Goal: Task Accomplishment & Management: Use online tool/utility

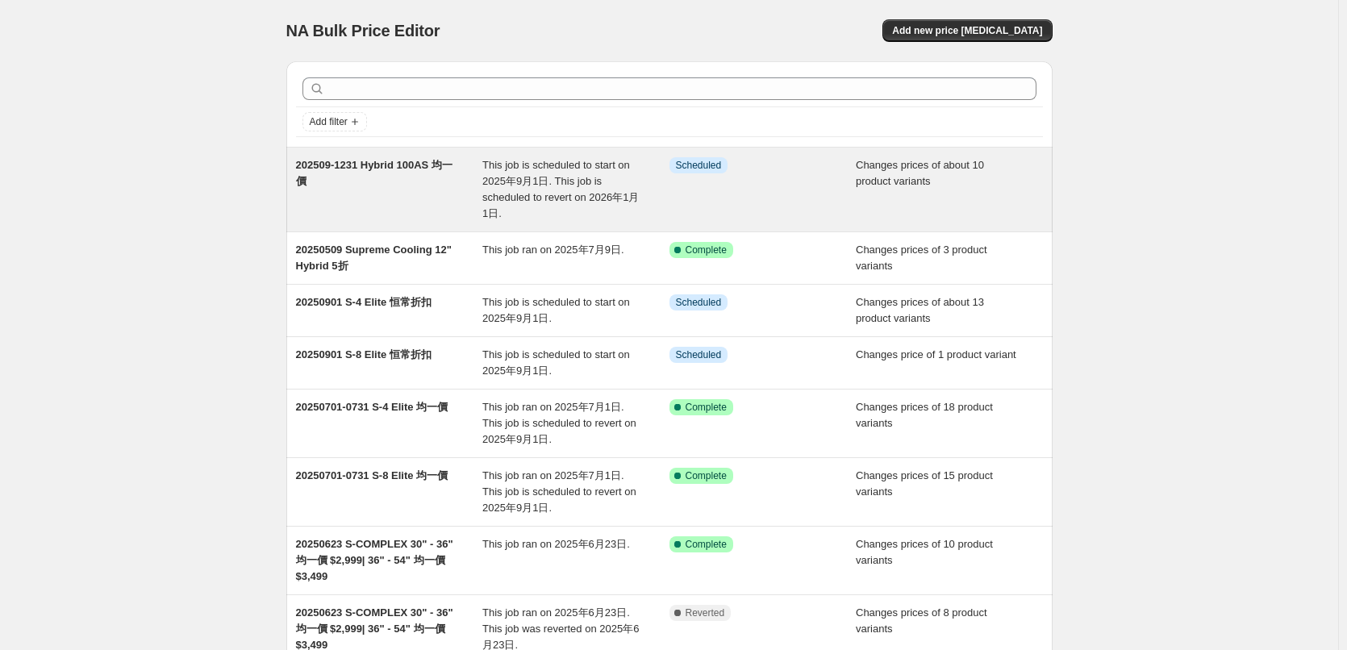
click at [380, 170] on span "202509-1231 Hybrid 100AS 均一價" at bounding box center [374, 173] width 156 height 28
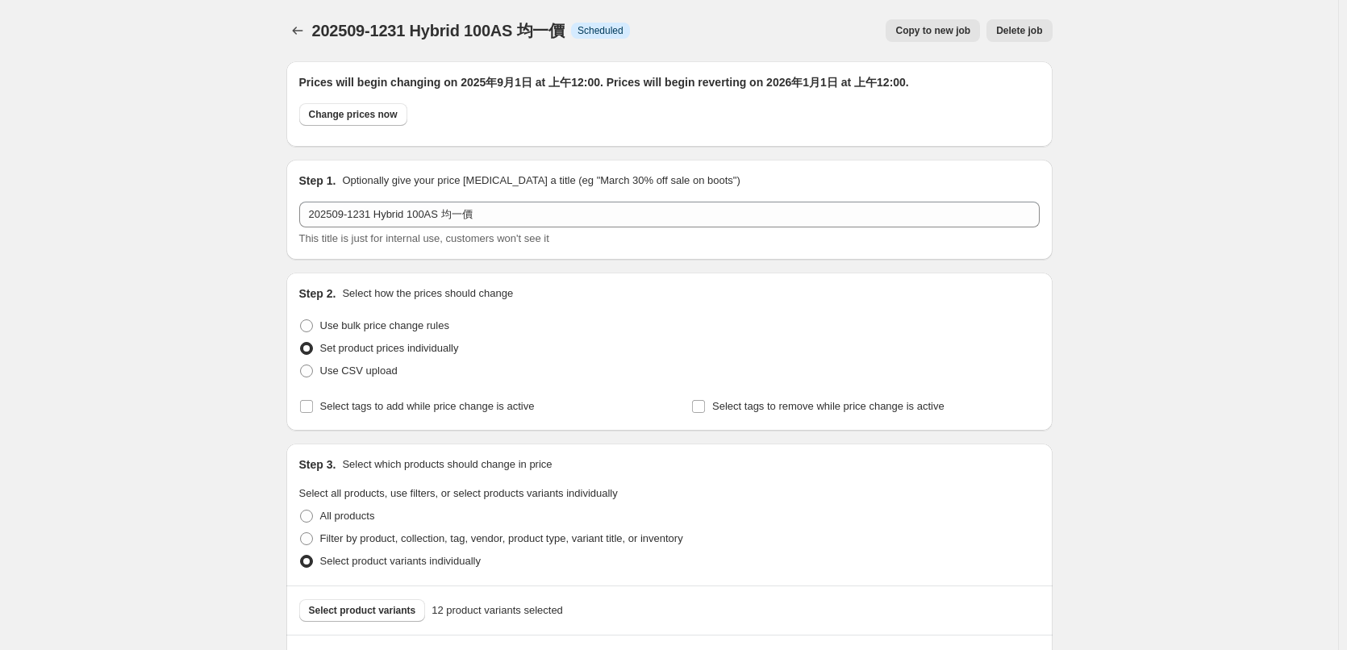
click at [293, 27] on icon "Price change jobs" at bounding box center [298, 31] width 16 height 16
